Goal: Check status: Check status

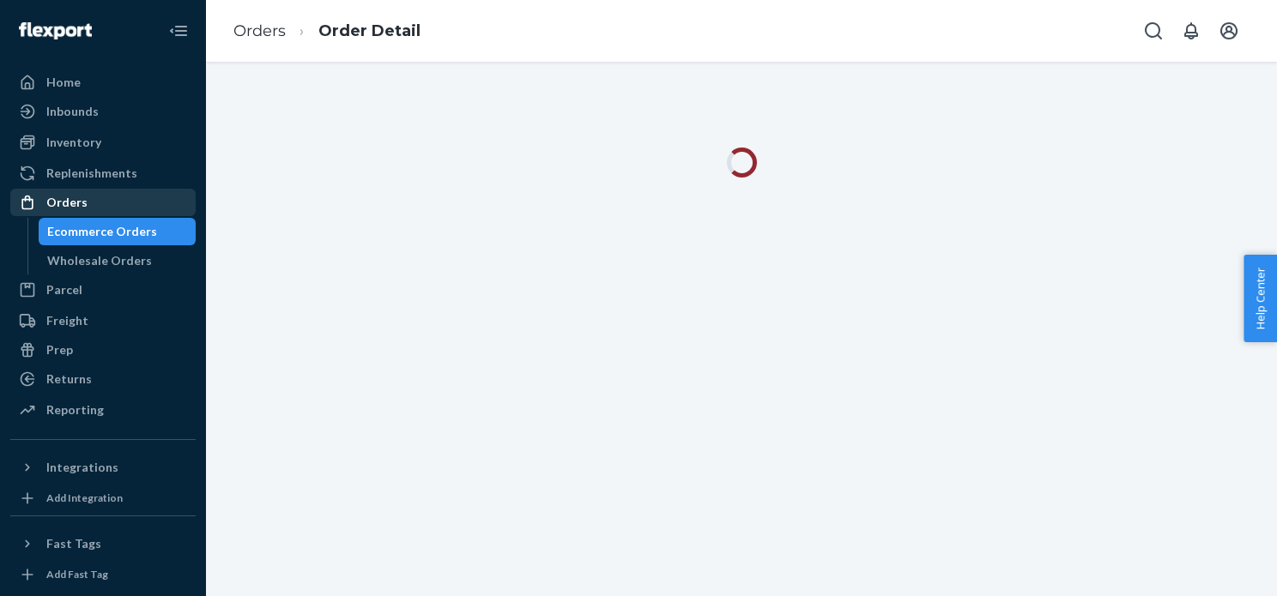
click at [63, 214] on div "Orders" at bounding box center [103, 202] width 182 height 24
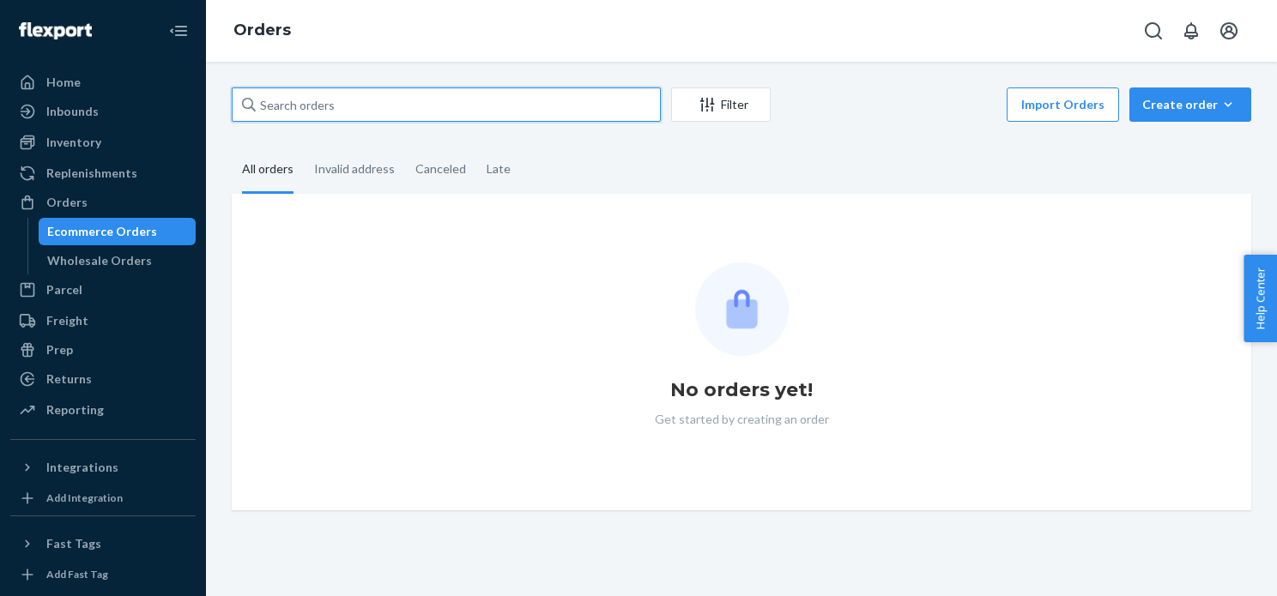
click at [400, 113] on input "text" at bounding box center [446, 105] width 429 height 34
paste input "3748619"
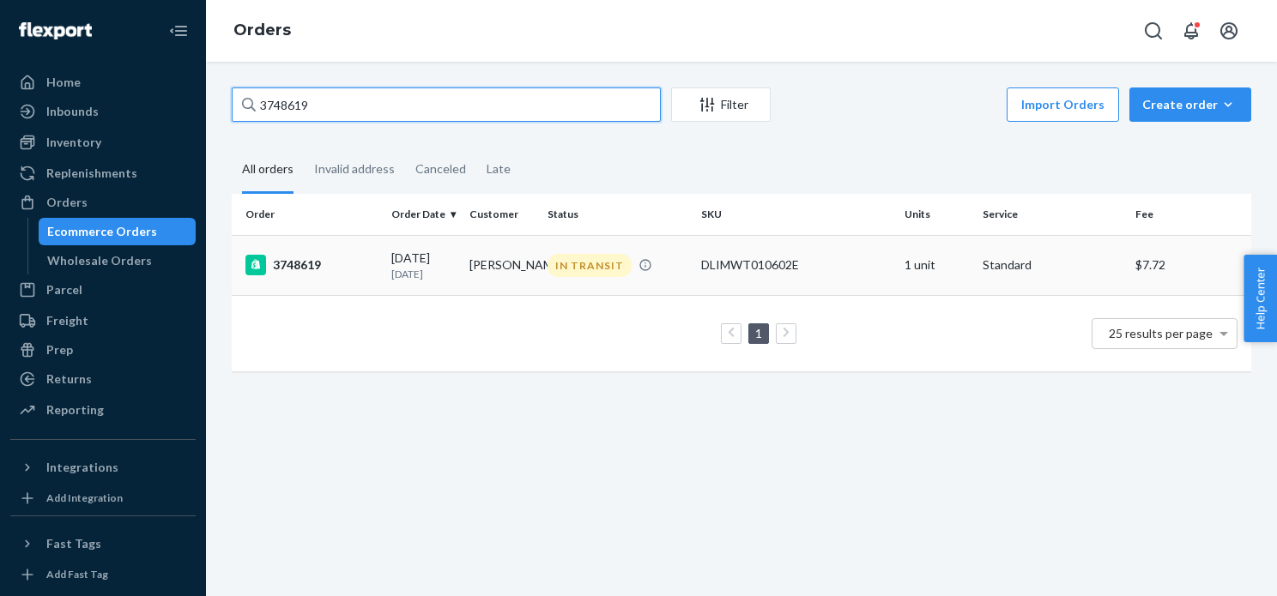
type input "3748619"
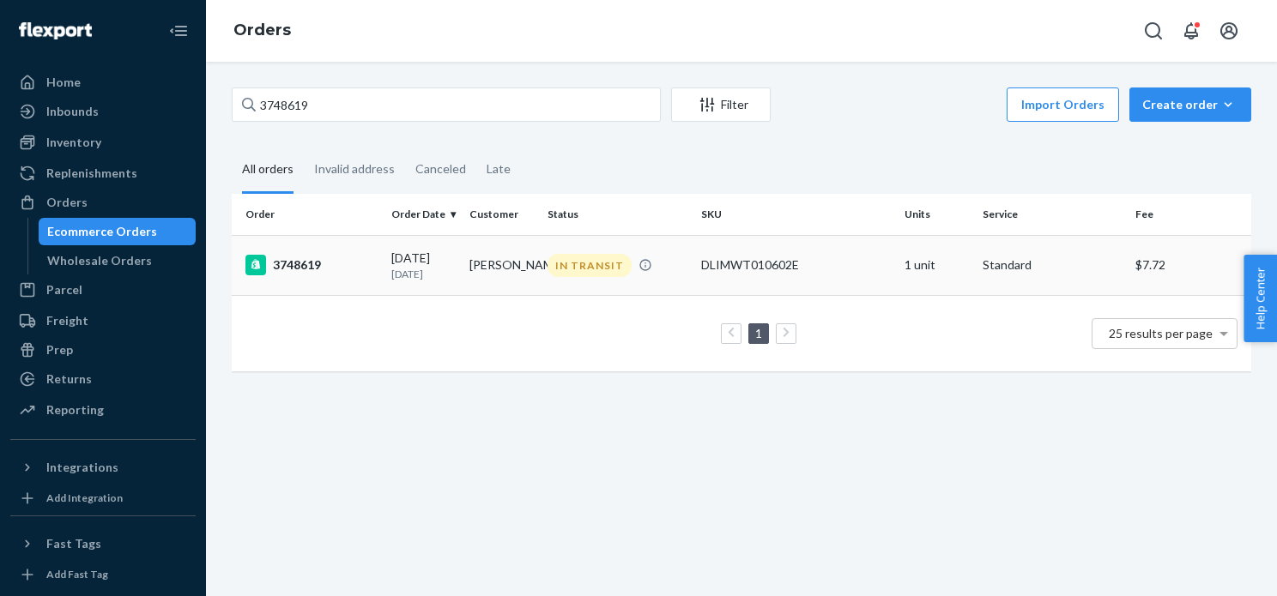
click at [307, 264] on div "3748619" at bounding box center [311, 265] width 132 height 21
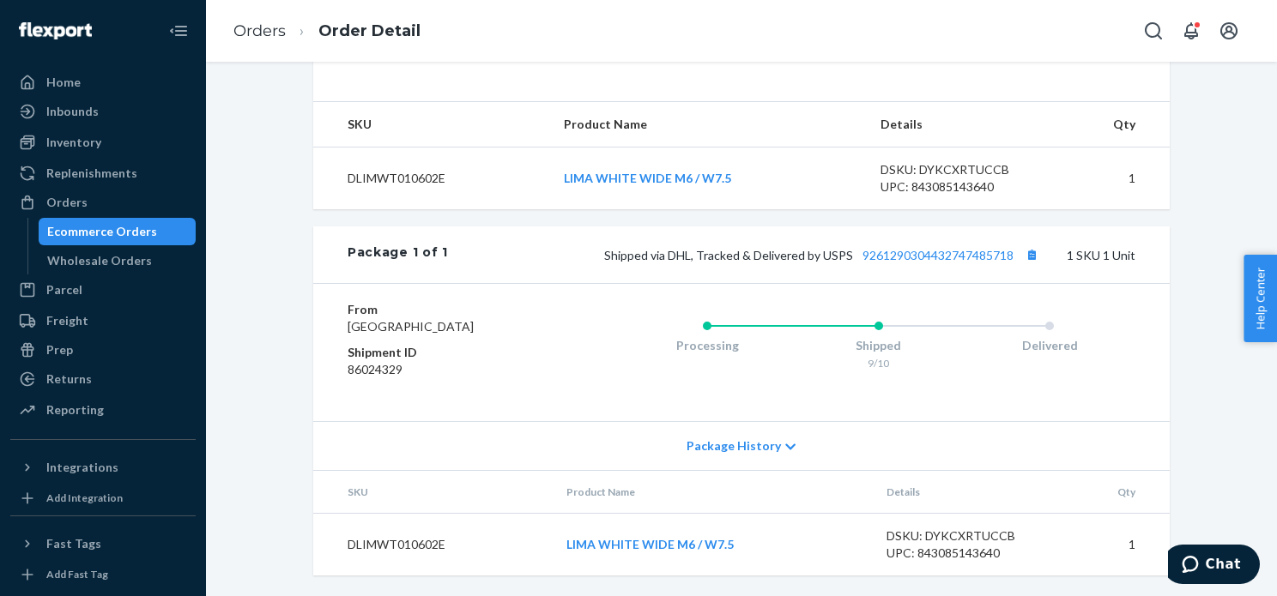
scroll to position [505, 0]
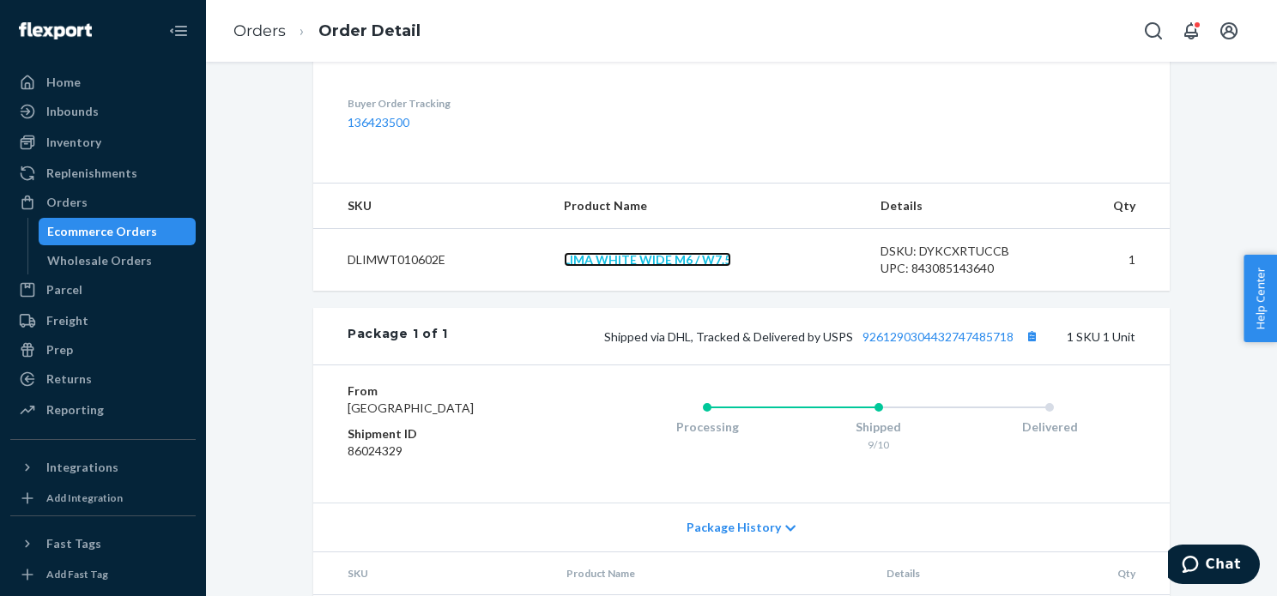
click at [656, 267] on link "LIMA WHITE WIDE M6 / W7.5" at bounding box center [647, 259] width 167 height 15
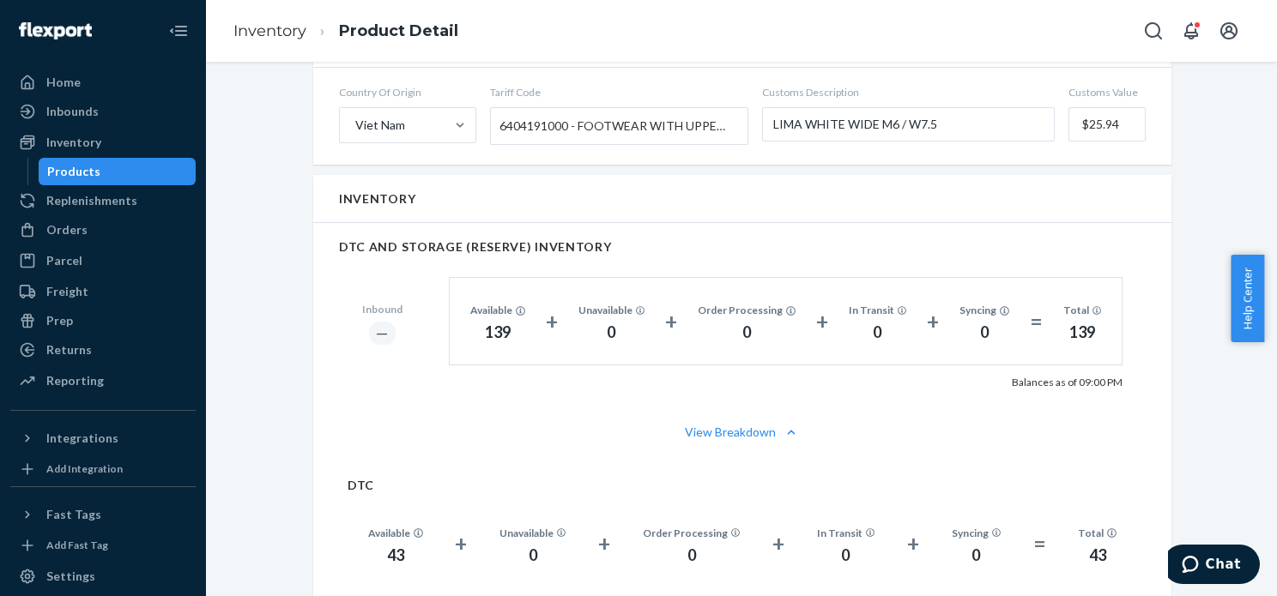
scroll to position [1066, 0]
